Goal: Information Seeking & Learning: Understand process/instructions

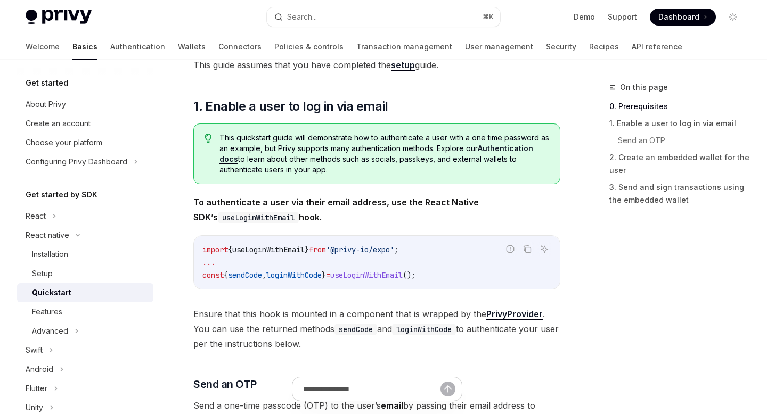
type textarea "*"
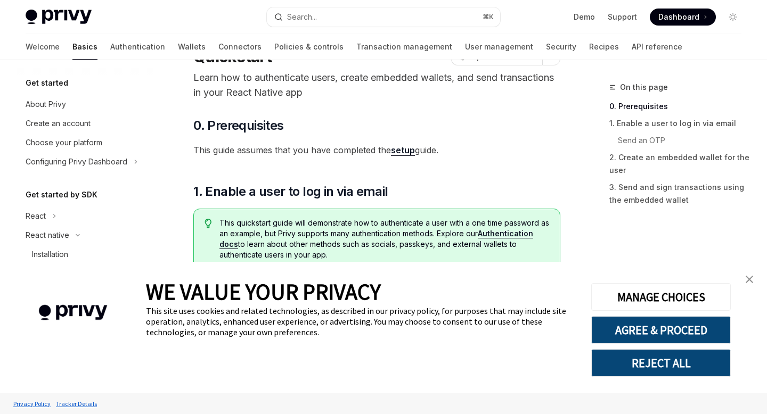
scroll to position [32, 0]
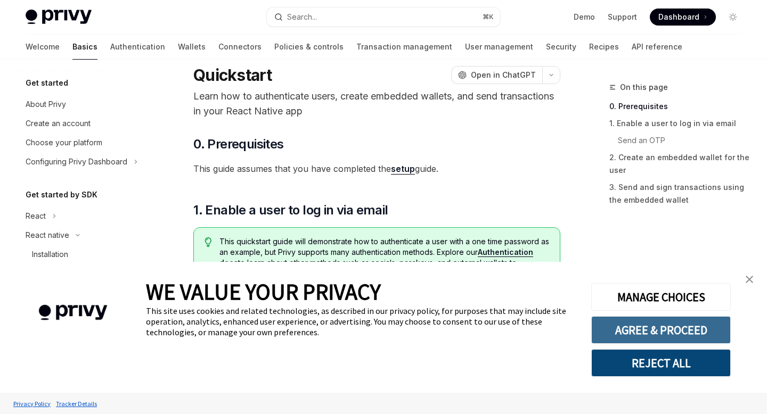
click at [664, 332] on button "AGREE & PROCEED" at bounding box center [661, 330] width 140 height 28
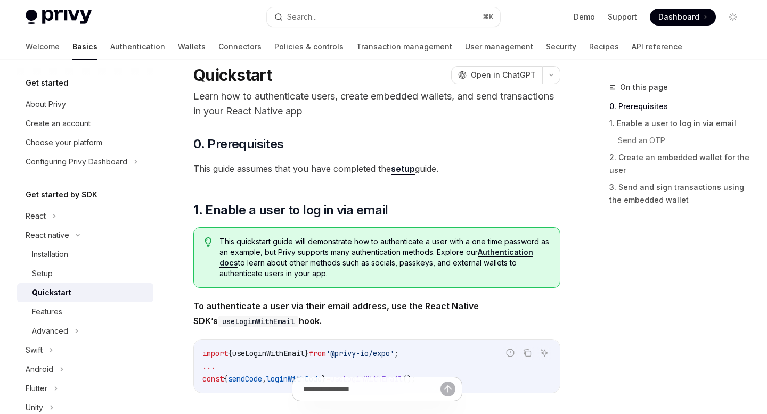
scroll to position [0, 0]
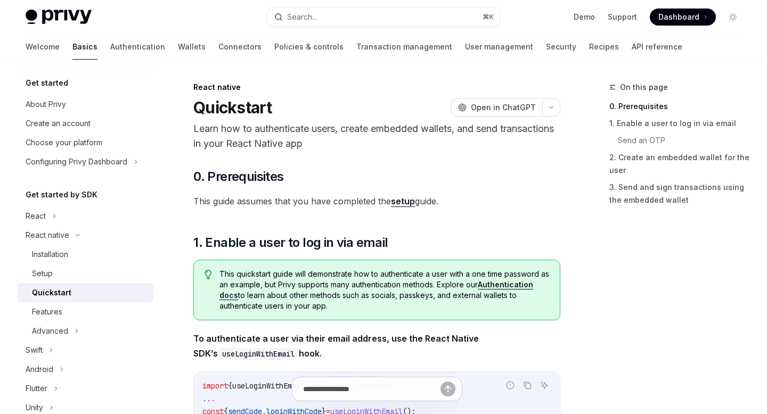
click at [325, 129] on p "Learn how to authenticate users, create embedded wallets, and send transactions…" at bounding box center [376, 136] width 367 height 30
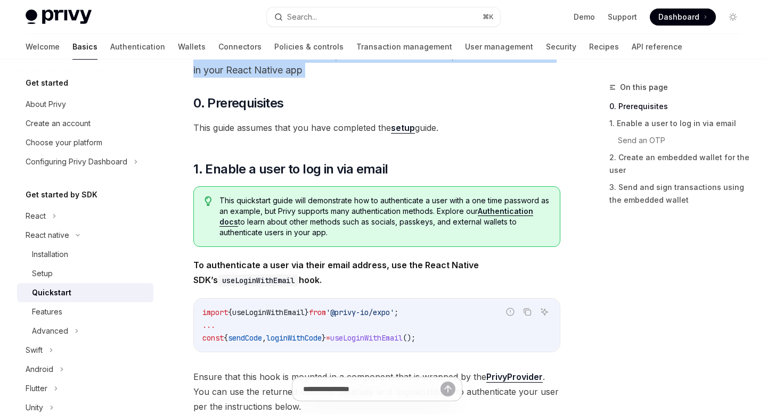
scroll to position [85, 0]
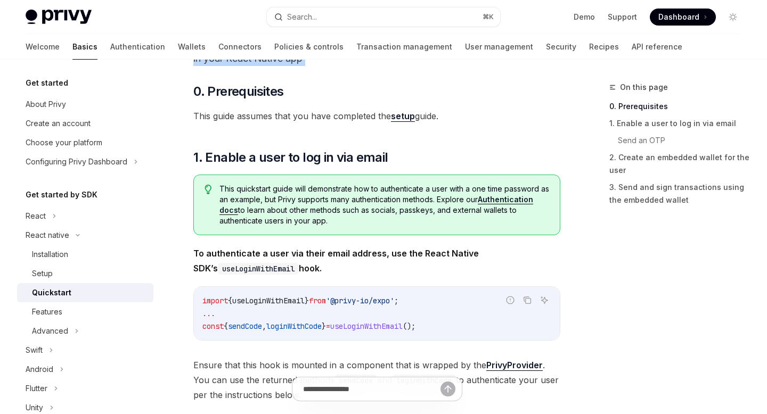
click at [404, 119] on link "setup" at bounding box center [403, 116] width 24 height 11
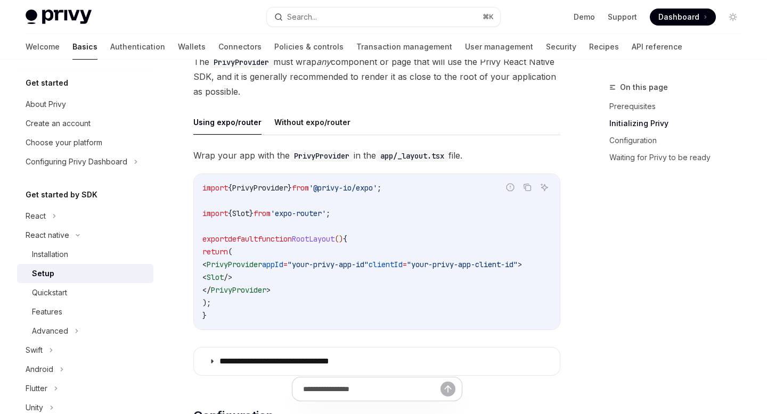
click at [262, 260] on span "PrivyProvider" at bounding box center [234, 265] width 55 height 10
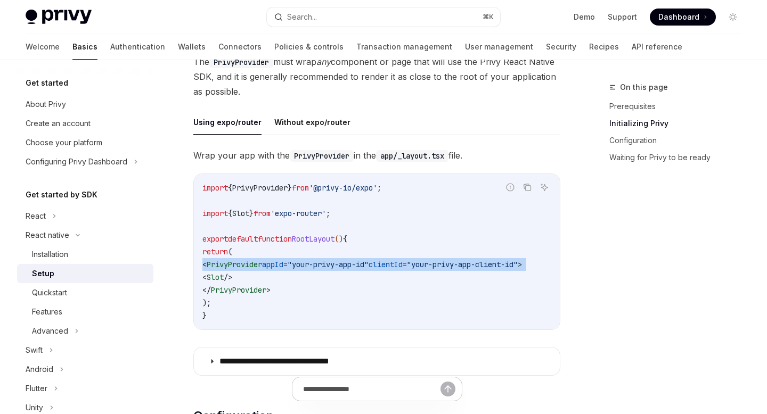
click at [257, 236] on code "import { PrivyProvider } from '@privy-io/expo' ; import { Slot } from 'expo-rou…" at bounding box center [376, 252] width 349 height 141
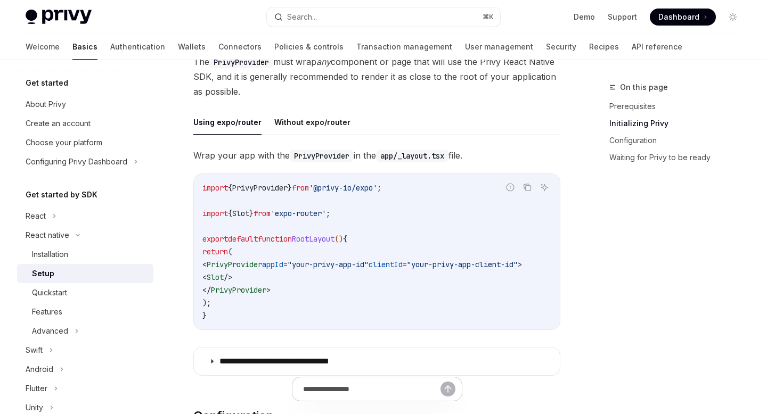
click at [271, 209] on span "from" at bounding box center [261, 214] width 17 height 10
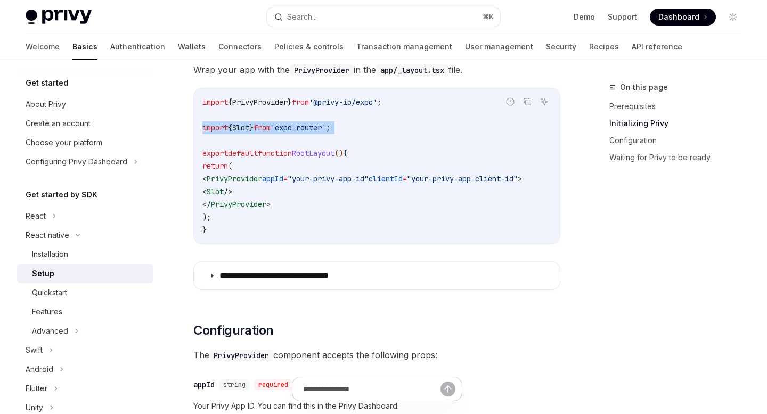
scroll to position [235, 0]
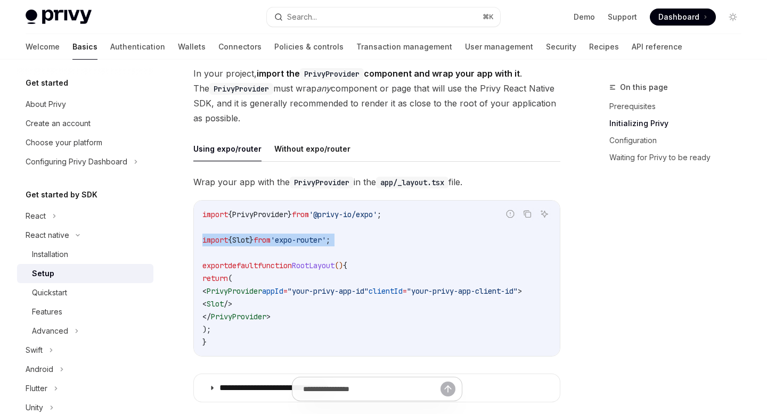
click at [271, 210] on span "PrivyProvider" at bounding box center [259, 215] width 55 height 10
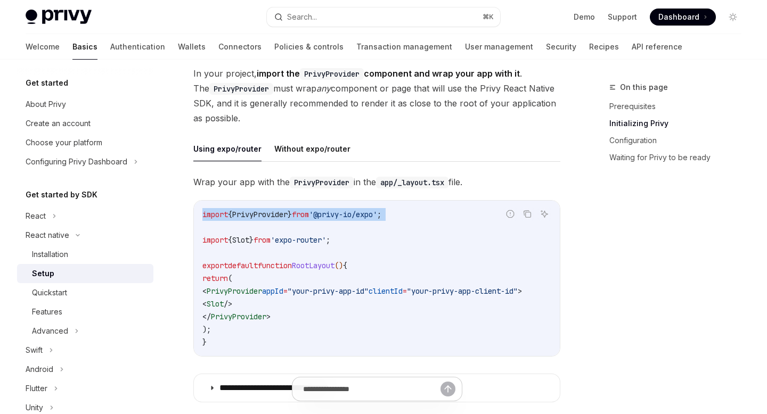
click at [329, 210] on span "'@privy-io/expo'" at bounding box center [343, 215] width 68 height 10
drag, startPoint x: 330, startPoint y: 203, endPoint x: 394, endPoint y: 207, distance: 64.0
click at [377, 210] on span "'@privy-io/expo'" at bounding box center [343, 215] width 68 height 10
copy span "@privy-io/expo"
click at [436, 269] on code "import { PrivyProvider } from '@privy-io/expo' ; import { Slot } from 'expo-rou…" at bounding box center [376, 278] width 349 height 141
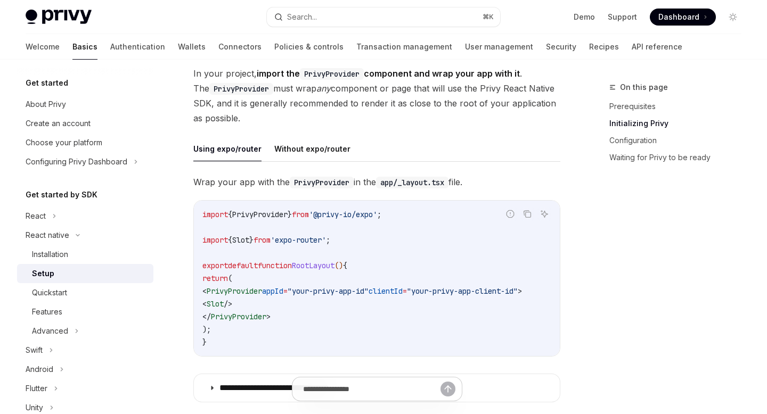
click at [241, 235] on span "Slot" at bounding box center [240, 240] width 17 height 10
click at [247, 275] on code "import { PrivyProvider } from '@privy-io/expo' ; import { Slot } from 'expo-rou…" at bounding box center [376, 278] width 349 height 141
click at [267, 210] on span "PrivyProvider" at bounding box center [259, 215] width 55 height 10
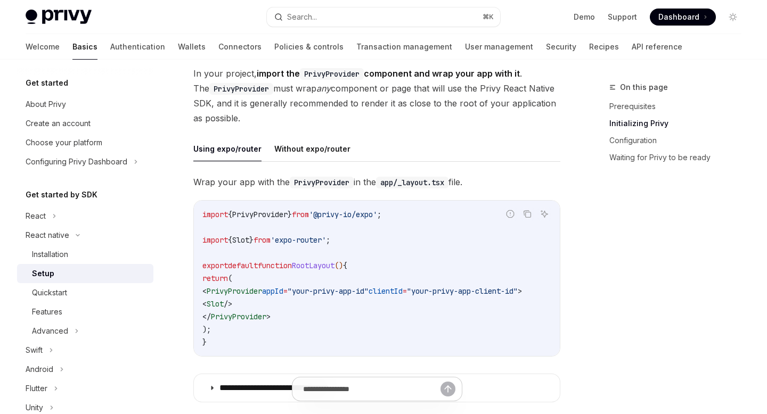
click at [267, 210] on span "PrivyProvider" at bounding box center [259, 215] width 55 height 10
copy code "import { PrivyProvider } from '@privy-io/expo' ;"
click at [264, 274] on code "import { PrivyProvider } from '@privy-io/expo' ; import { Slot } from 'expo-rou…" at bounding box center [376, 278] width 349 height 141
click at [283, 287] on span "appId" at bounding box center [272, 292] width 21 height 10
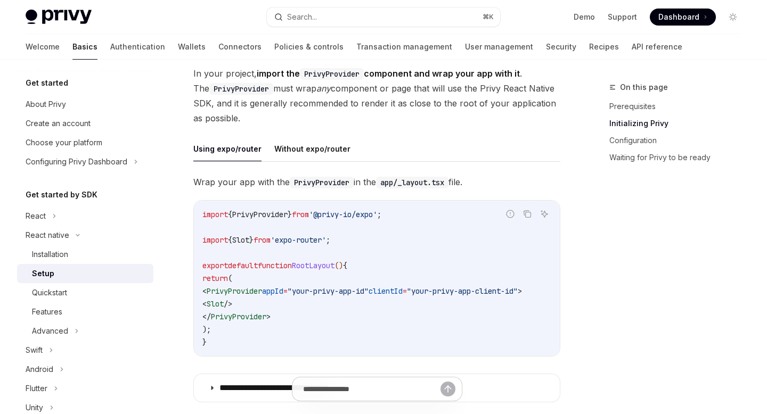
click at [283, 287] on span "appId" at bounding box center [272, 292] width 21 height 10
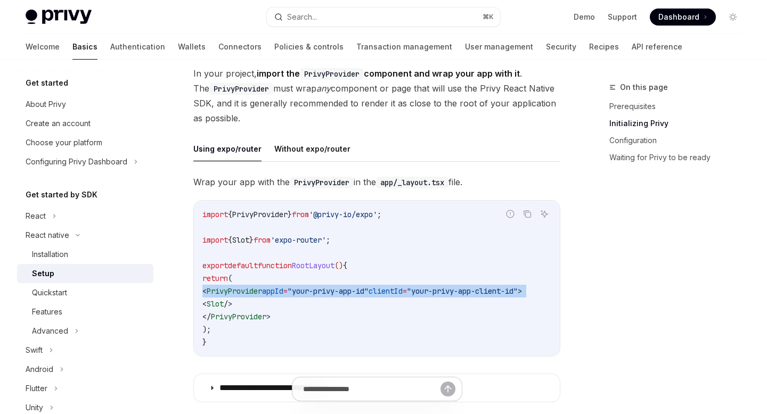
copy code "< PrivyProvider appId = "your-privy-app-id" clientId = "your-privy-app-client-i…"
click at [349, 287] on span ""your-privy-app-id"" at bounding box center [328, 292] width 81 height 10
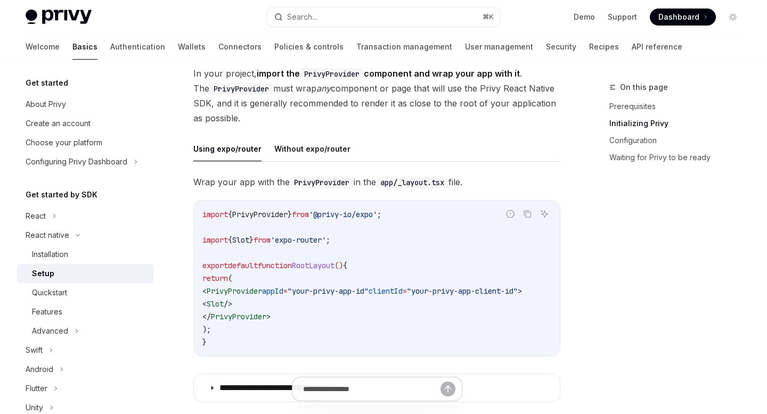
click at [385, 287] on span "clientId" at bounding box center [386, 292] width 34 height 10
copy span "clientId"
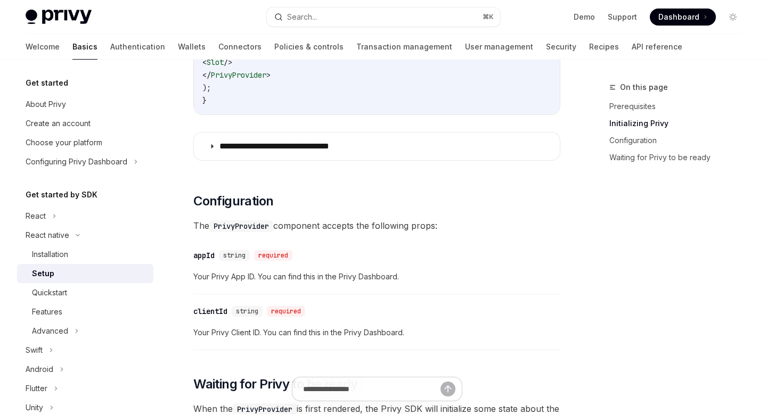
scroll to position [477, 0]
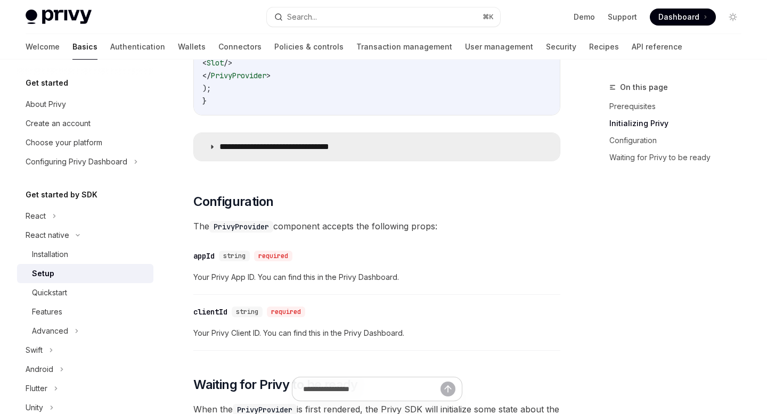
click at [217, 144] on summary "**********" at bounding box center [377, 147] width 366 height 28
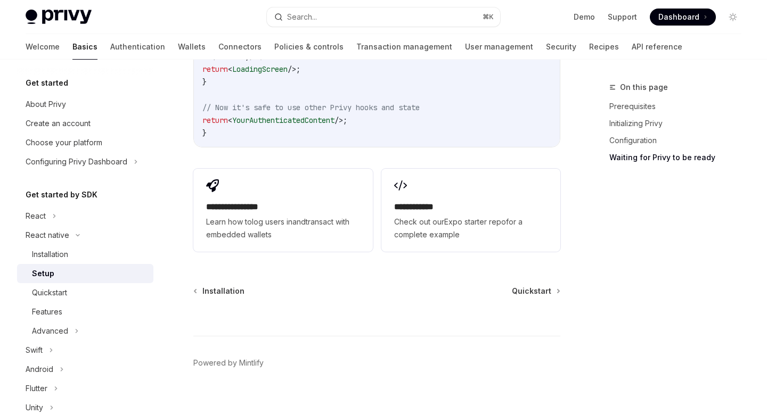
scroll to position [1719, 0]
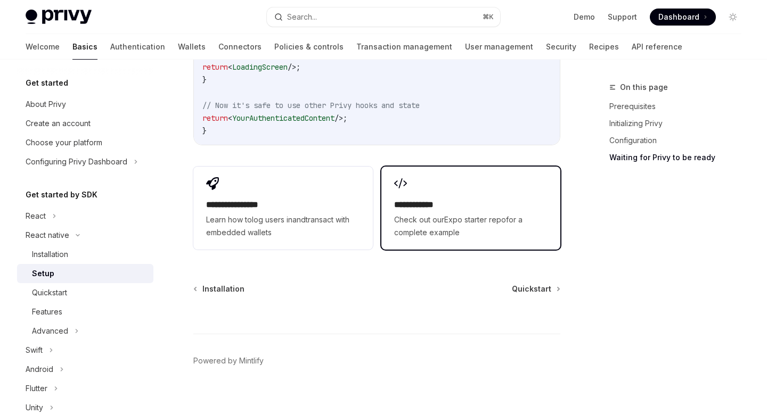
click at [438, 220] on span "Check out our Expo starter repo for a complete example" at bounding box center [470, 227] width 153 height 26
